Goal: Task Accomplishment & Management: Manage account settings

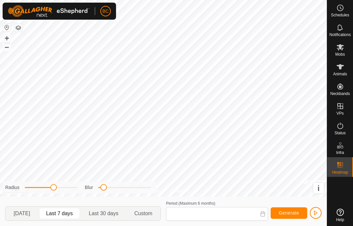
type input "[DATE] - [DATE]"
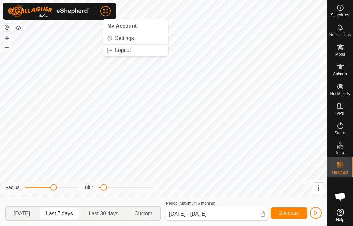
click at [119, 26] on span "My Account" at bounding box center [121, 26] width 29 height 6
click at [122, 26] on span "My Account" at bounding box center [121, 26] width 29 height 6
click at [120, 38] on span "Settings" at bounding box center [124, 38] width 19 height 5
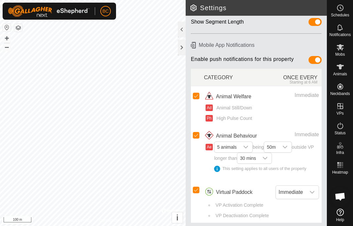
scroll to position [50, 0]
click at [344, 195] on span "Open chat" at bounding box center [340, 196] width 11 height 9
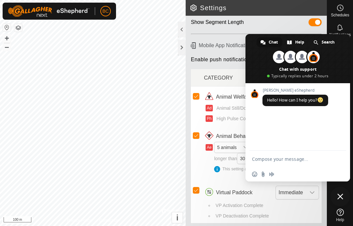
click at [345, 217] on link "Help" at bounding box center [340, 215] width 26 height 18
click at [193, 5] on h2 "Settings" at bounding box center [258, 8] width 137 height 8
click at [66, 11] on img at bounding box center [49, 11] width 82 height 12
click at [115, 26] on span "My Account" at bounding box center [121, 26] width 29 height 6
click at [125, 41] on span "Settings" at bounding box center [124, 38] width 19 height 5
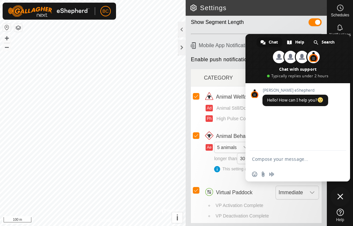
click at [197, 8] on h2 "Settings" at bounding box center [258, 8] width 137 height 8
click at [343, 197] on span "Close chat" at bounding box center [340, 196] width 20 height 20
